Goal: Browse casually

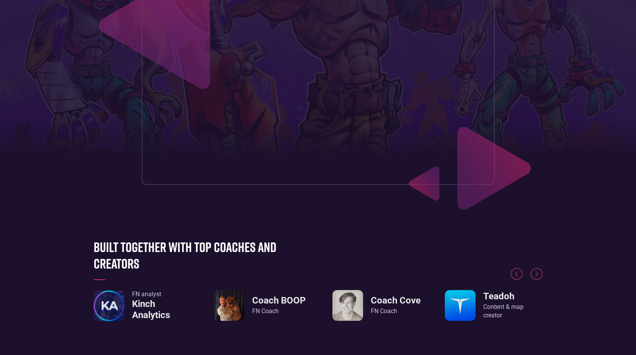
click at [238, 298] on img "5 / 8" at bounding box center [229, 305] width 31 height 31
click at [230, 303] on img "5 / 8" at bounding box center [229, 305] width 31 height 31
click at [232, 302] on img "5 / 8" at bounding box center [229, 305] width 31 height 31
click at [259, 295] on h3 "Coach BOOP" at bounding box center [278, 300] width 53 height 11
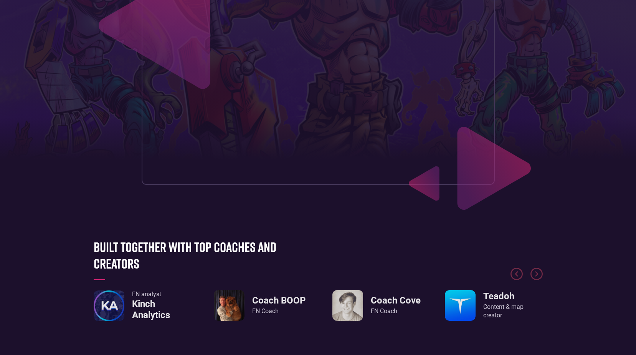
click at [258, 296] on h3 "Coach BOOP" at bounding box center [278, 300] width 53 height 11
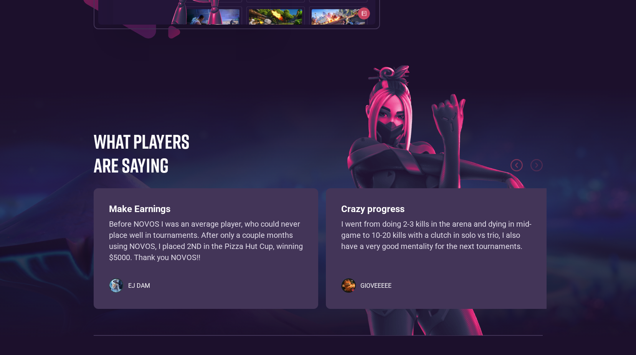
scroll to position [1696, 0]
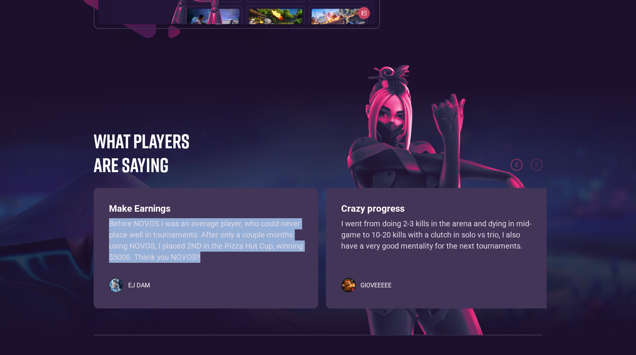
drag, startPoint x: 109, startPoint y: 224, endPoint x: 267, endPoint y: 262, distance: 162.2
click at [271, 261] on p "Before NOVOS I was an average player, who could never place well in tournaments…" at bounding box center [206, 240] width 194 height 44
click at [255, 267] on div "Make Earnings Before NOVOS I was an average player, who could never place well …" at bounding box center [206, 248] width 224 height 120
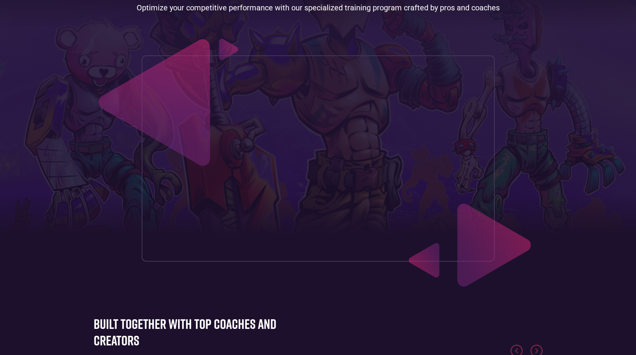
scroll to position [200, 0]
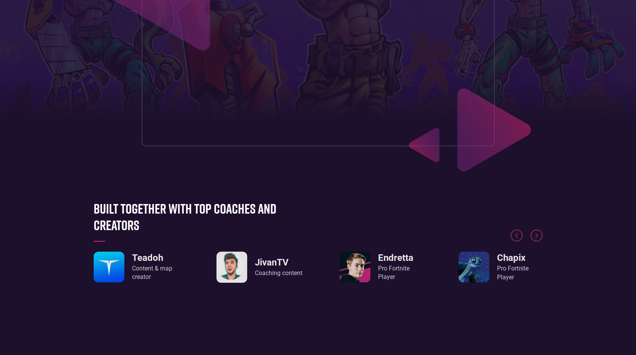
click at [373, 260] on link "Endretta Pro Fortnite Player" at bounding box center [377, 266] width 74 height 31
click at [373, 261] on link "Endretta Pro Fortnite Player" at bounding box center [377, 266] width 74 height 31
click at [485, 266] on img "2 / 8" at bounding box center [474, 266] width 31 height 31
click at [544, 235] on div "Built together with top coaches and creators Aimer7 vF Aiming coach FN analyst …" at bounding box center [318, 252] width 457 height 104
click at [536, 234] on img "Next slide" at bounding box center [536, 235] width 12 height 12
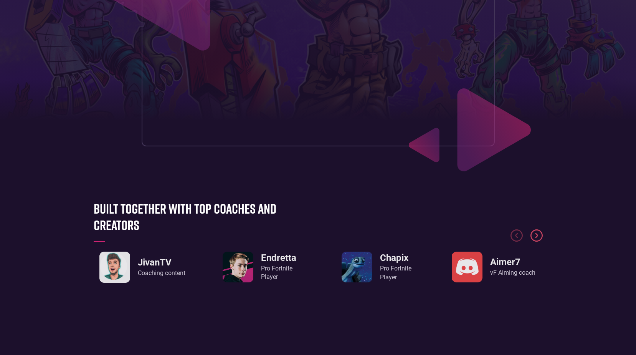
click at [536, 234] on img "Next slide" at bounding box center [536, 235] width 12 height 12
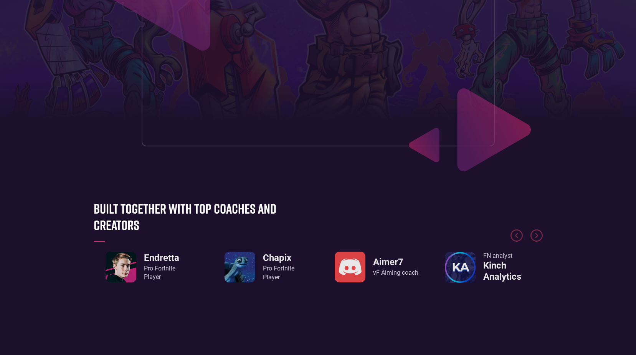
drag, startPoint x: 550, startPoint y: 236, endPoint x: 546, endPoint y: 234, distance: 4.0
click at [550, 235] on section "Built together with top coaches and creators Coach BOOP FN Coach Coach Cove FN …" at bounding box center [318, 252] width 636 height 150
drag, startPoint x: 545, startPoint y: 234, endPoint x: 539, endPoint y: 232, distance: 5.6
click at [542, 233] on div "Built together with top coaches and creators Coach BOOP FN Coach Coach Cove FN …" at bounding box center [318, 252] width 457 height 104
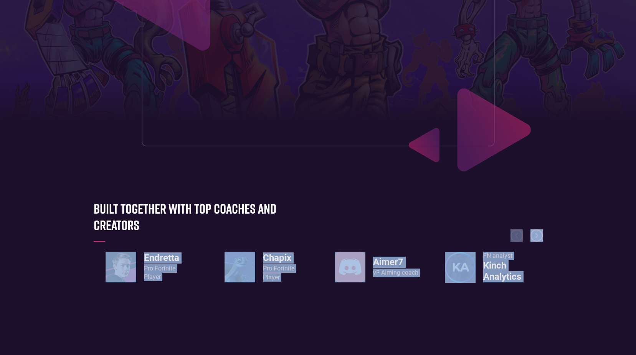
click at [539, 232] on img "Next slide" at bounding box center [536, 235] width 12 height 12
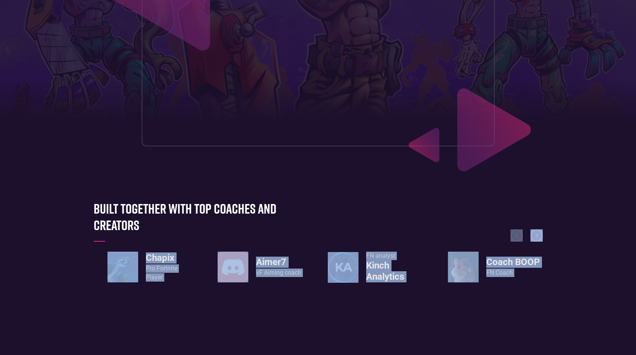
click at [539, 232] on img "Next slide" at bounding box center [536, 235] width 12 height 12
click at [440, 206] on div at bounding box center [318, 220] width 449 height 58
click at [435, 226] on div at bounding box center [318, 220] width 449 height 58
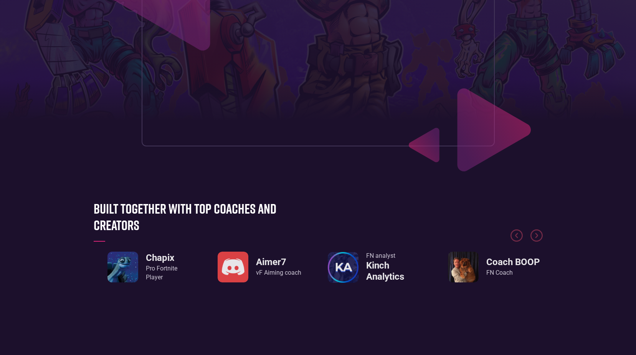
click at [458, 271] on img "5 / 8" at bounding box center [463, 266] width 31 height 31
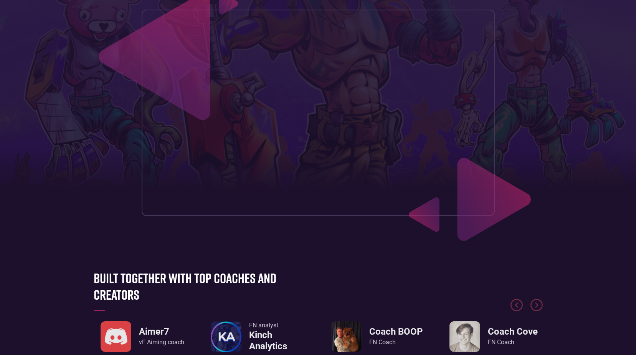
scroll to position [46, 0]
